Goal: Task Accomplishment & Management: Manage account settings

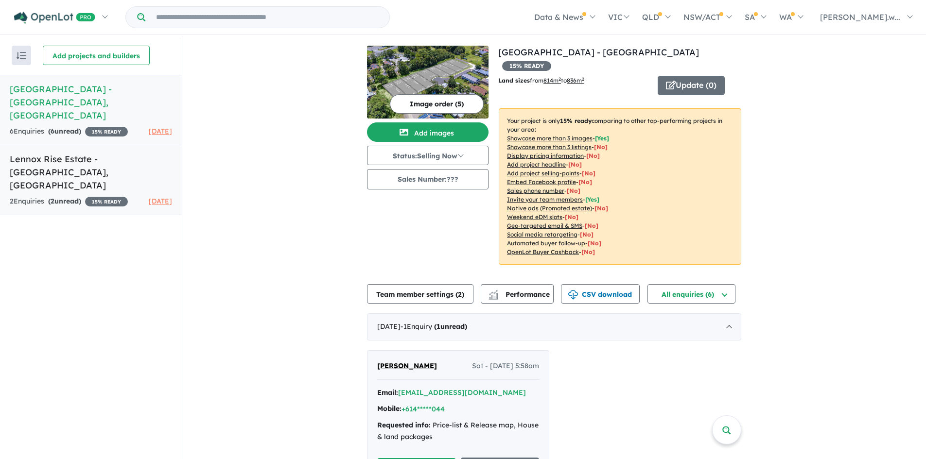
click at [97, 153] on h5 "Lennox Rise Estate - [GEOGRAPHIC_DATA] , [GEOGRAPHIC_DATA]" at bounding box center [91, 172] width 162 height 39
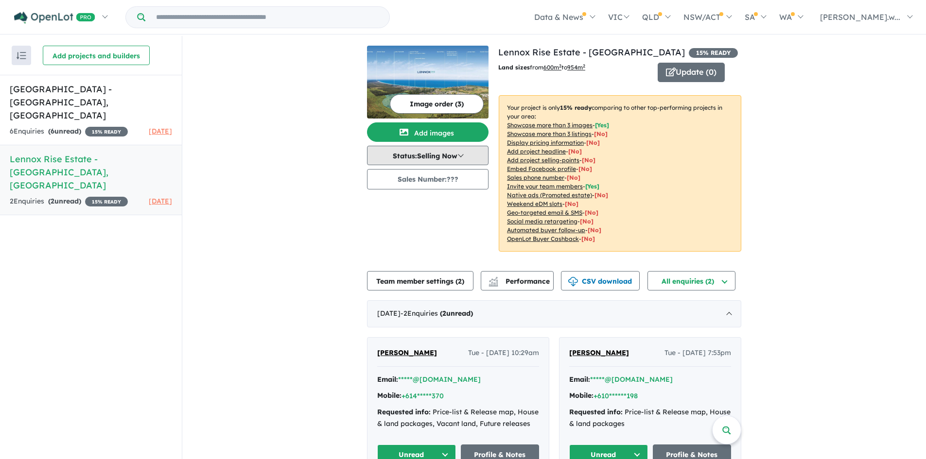
click at [446, 155] on button "Status: Selling Now" at bounding box center [428, 155] width 122 height 19
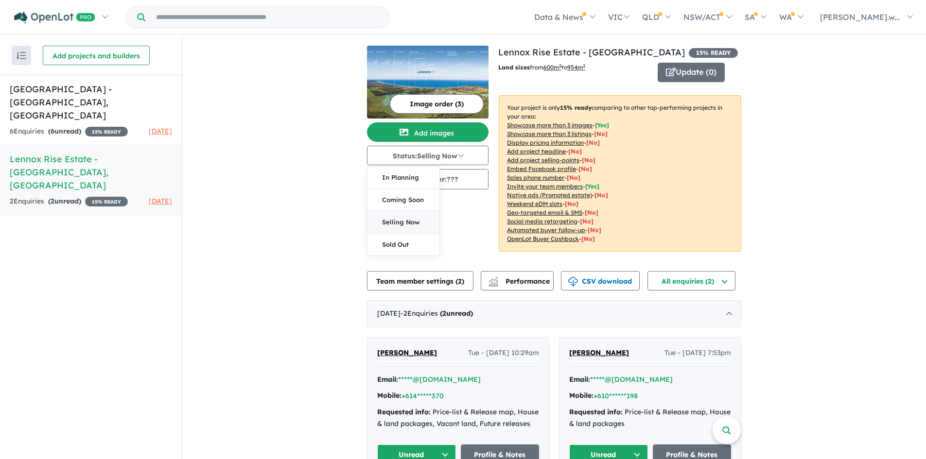
click at [406, 218] on button "Selling Now" at bounding box center [404, 223] width 72 height 22
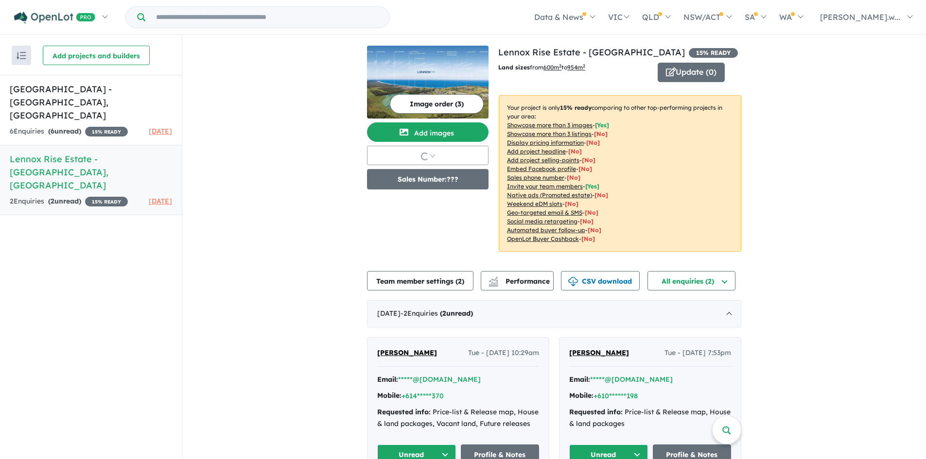
click at [445, 181] on button "Sales Number: ???" at bounding box center [428, 179] width 122 height 20
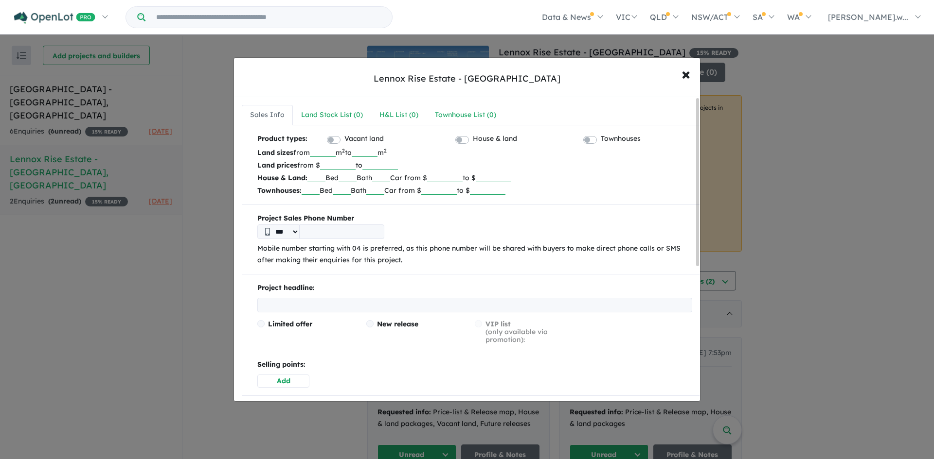
click at [358, 233] on input "tel" at bounding box center [342, 232] width 85 height 15
type input "**********"
click at [345, 302] on input "text" at bounding box center [474, 305] width 435 height 15
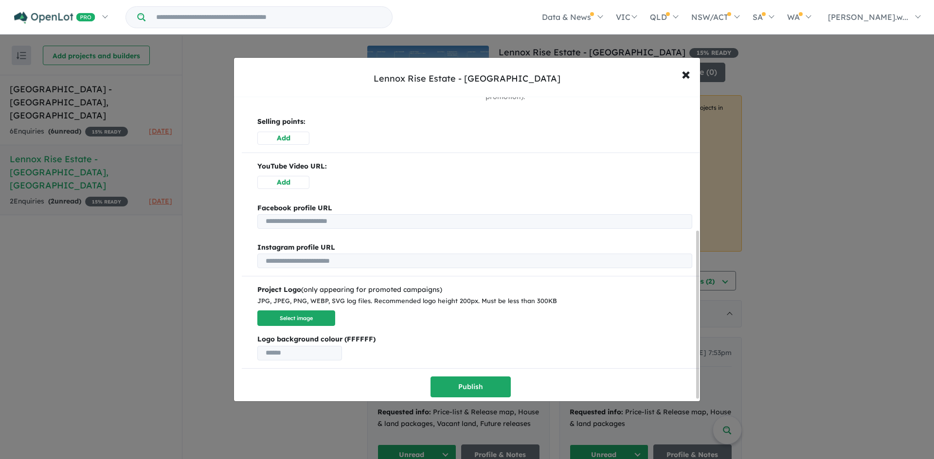
scroll to position [246, 0]
type input "**********"
click at [293, 319] on button "Select image" at bounding box center [296, 318] width 78 height 16
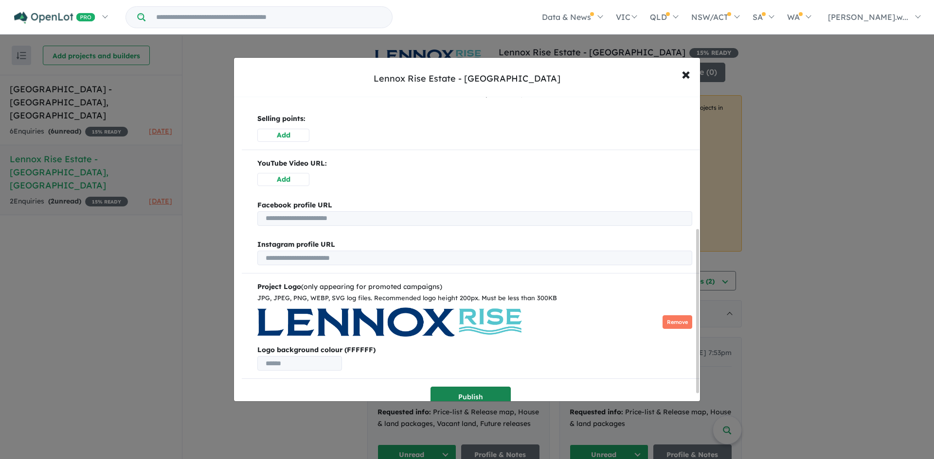
click at [476, 394] on button "Publish" at bounding box center [470, 397] width 80 height 21
